Goal: Navigation & Orientation: Find specific page/section

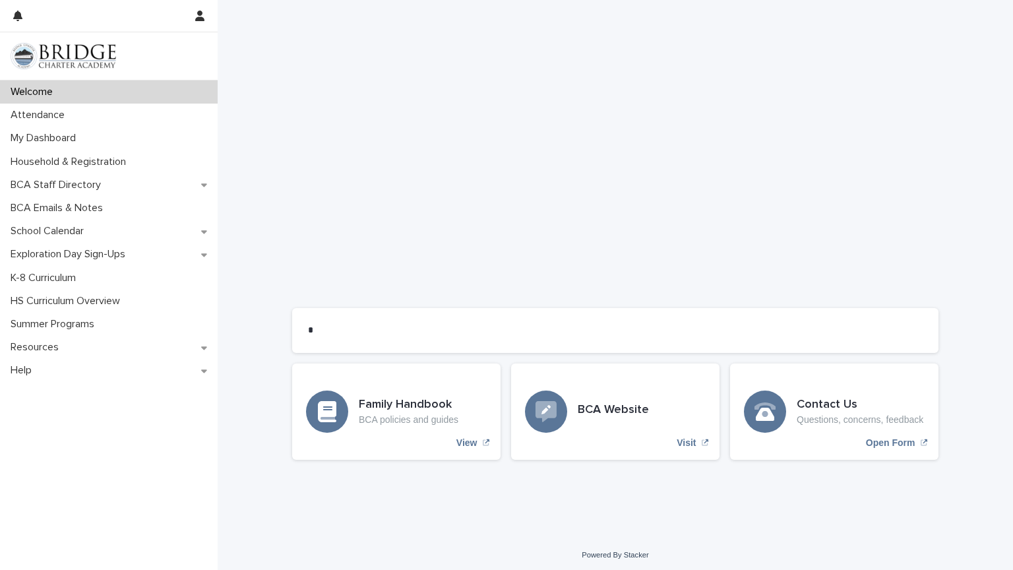
scroll to position [838, 0]
click at [111, 129] on div "My Dashboard" at bounding box center [109, 138] width 218 height 23
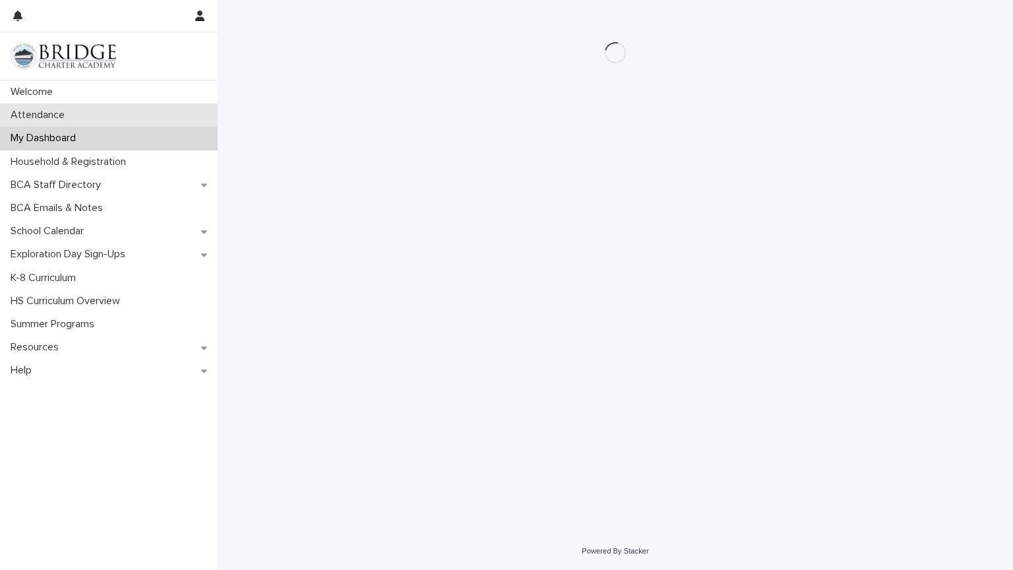
click at [105, 117] on div "Attendance" at bounding box center [109, 115] width 218 height 23
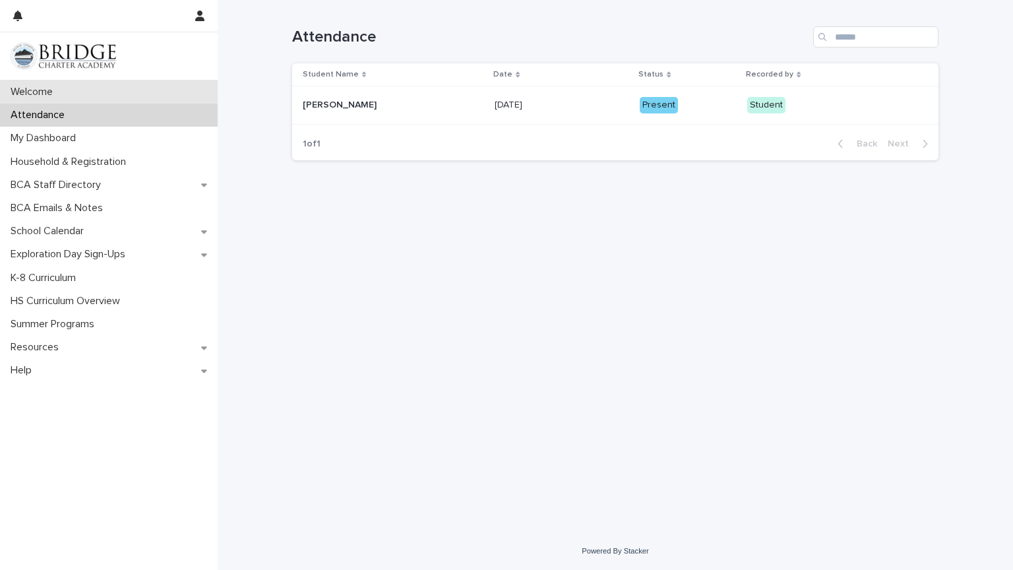
click at [80, 101] on div "Welcome" at bounding box center [109, 91] width 218 height 23
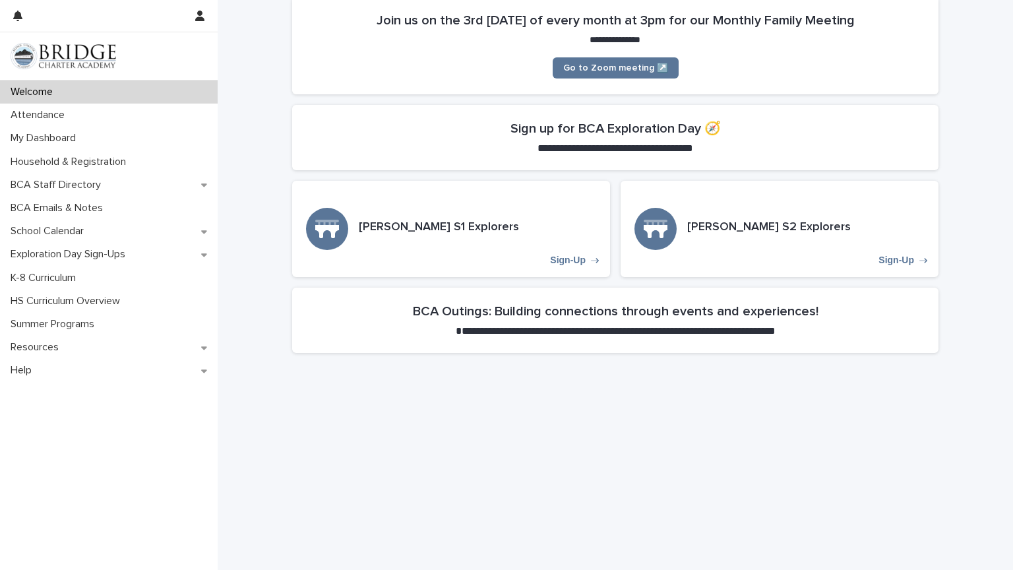
scroll to position [251, 0]
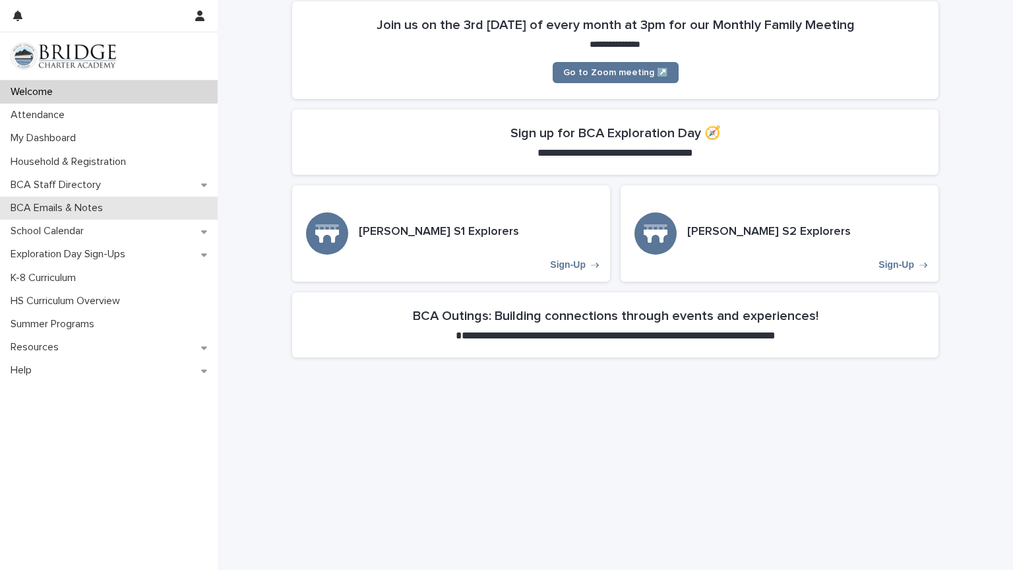
click at [59, 207] on p "BCA Emails & Notes" at bounding box center [59, 208] width 108 height 13
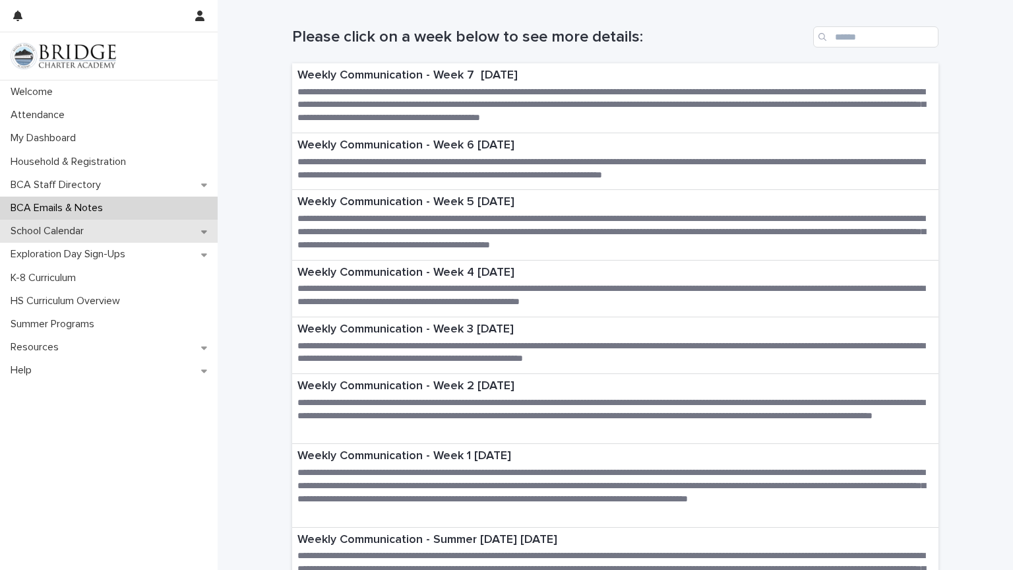
click at [66, 227] on p "School Calendar" at bounding box center [49, 231] width 89 height 13
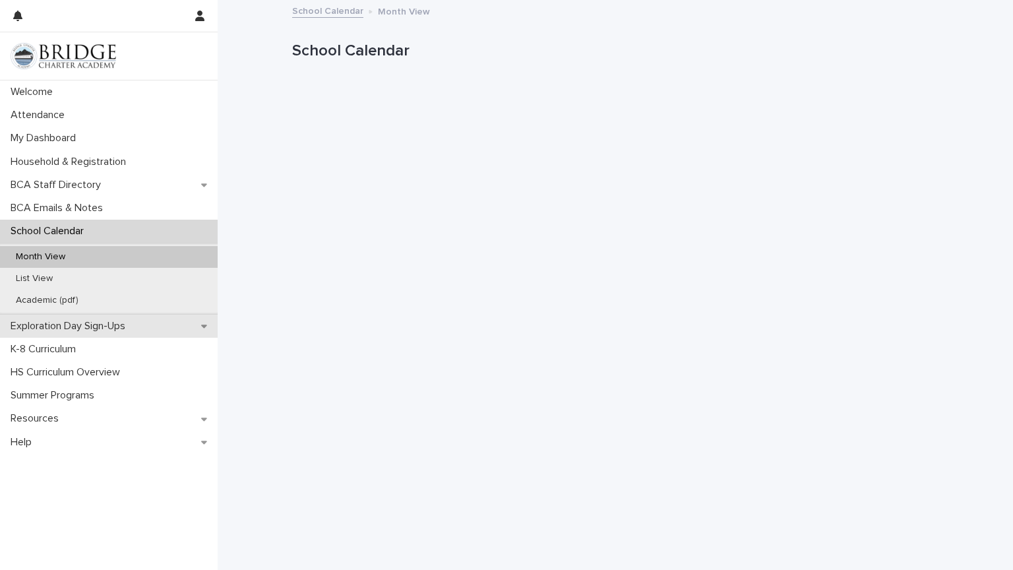
click at [75, 328] on p "Exploration Day Sign-Ups" at bounding box center [70, 326] width 131 height 13
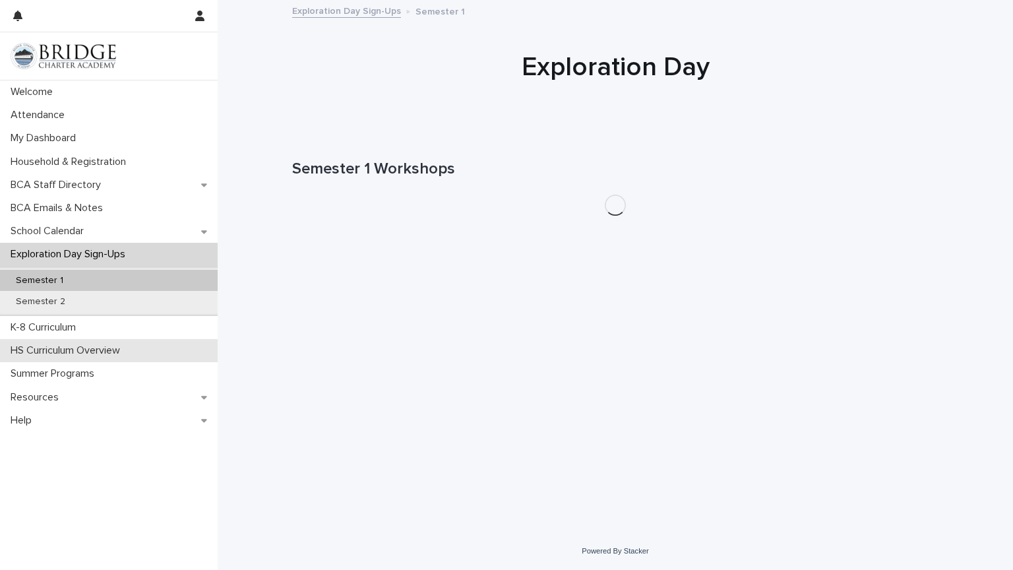
click at [77, 356] on p "HS Curriculum Overview" at bounding box center [67, 350] width 125 height 13
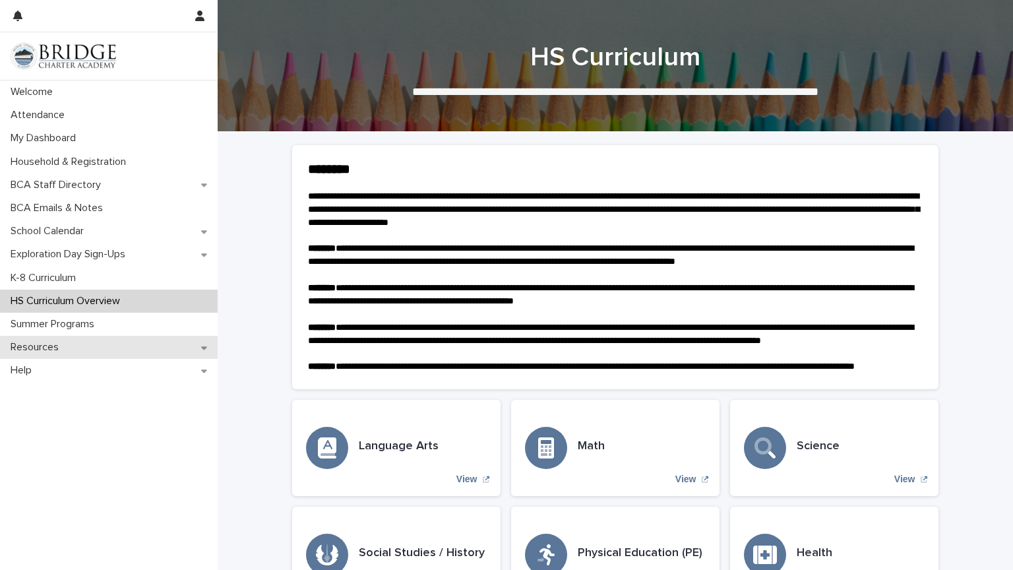
click at [77, 346] on div "Resources" at bounding box center [109, 347] width 218 height 23
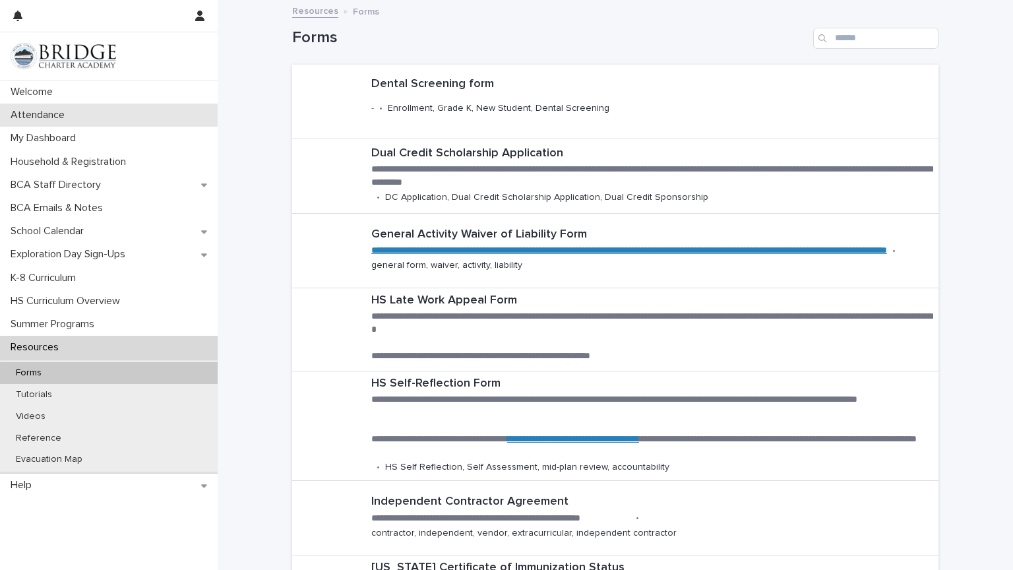
click at [34, 106] on div "Attendance" at bounding box center [109, 115] width 218 height 23
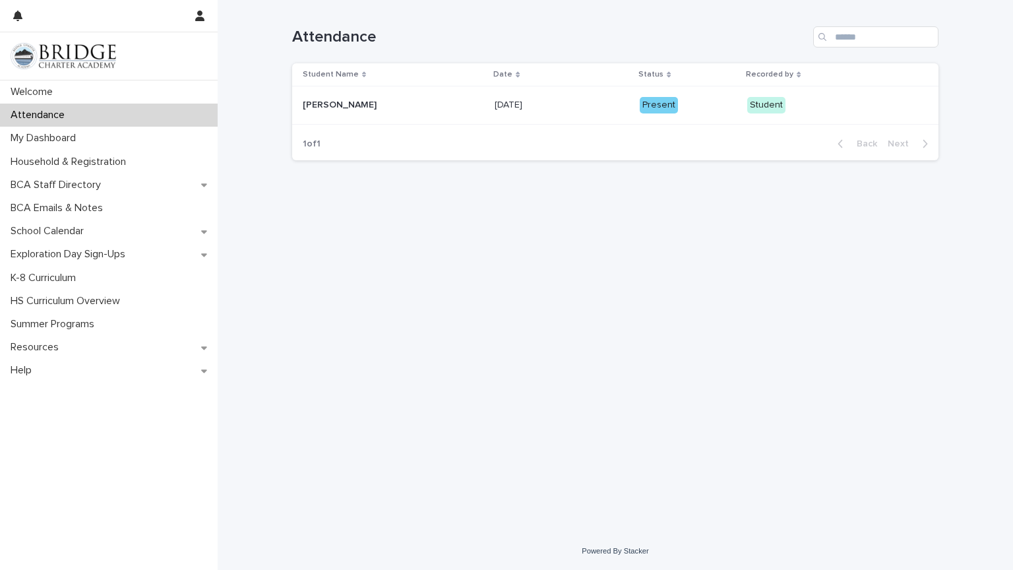
click at [56, 105] on div "Attendance" at bounding box center [109, 115] width 218 height 23
click at [48, 88] on p "Welcome" at bounding box center [34, 92] width 58 height 13
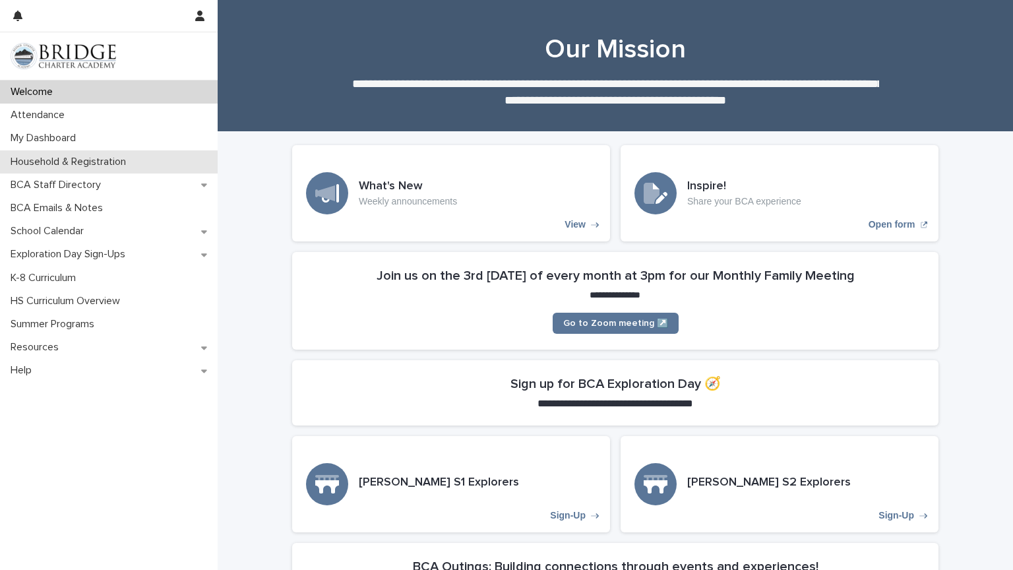
click at [88, 156] on p "Household & Registration" at bounding box center [70, 162] width 131 height 13
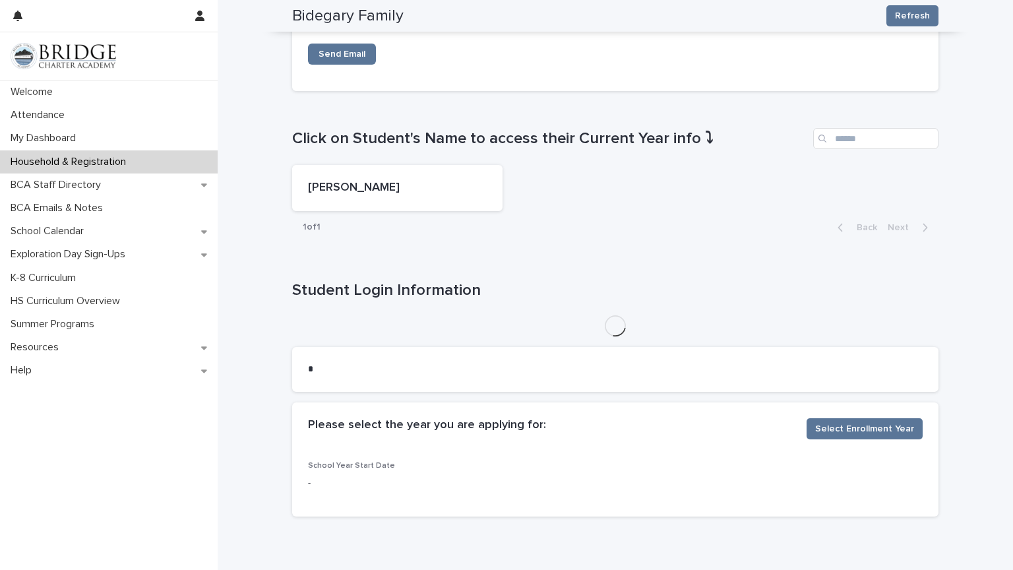
scroll to position [656, 0]
